Goal: Task Accomplishment & Management: Complete application form

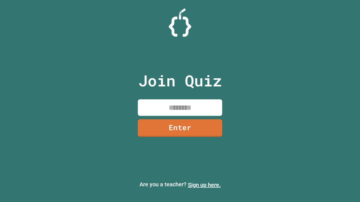
click at [204, 185] on link "Sign up here." at bounding box center [204, 185] width 33 height 7
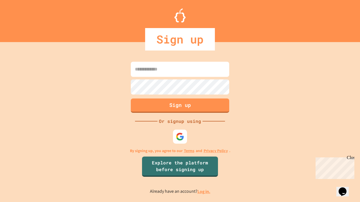
click at [204, 192] on link "Log in." at bounding box center [203, 192] width 13 height 6
